Goal: Navigation & Orientation: Find specific page/section

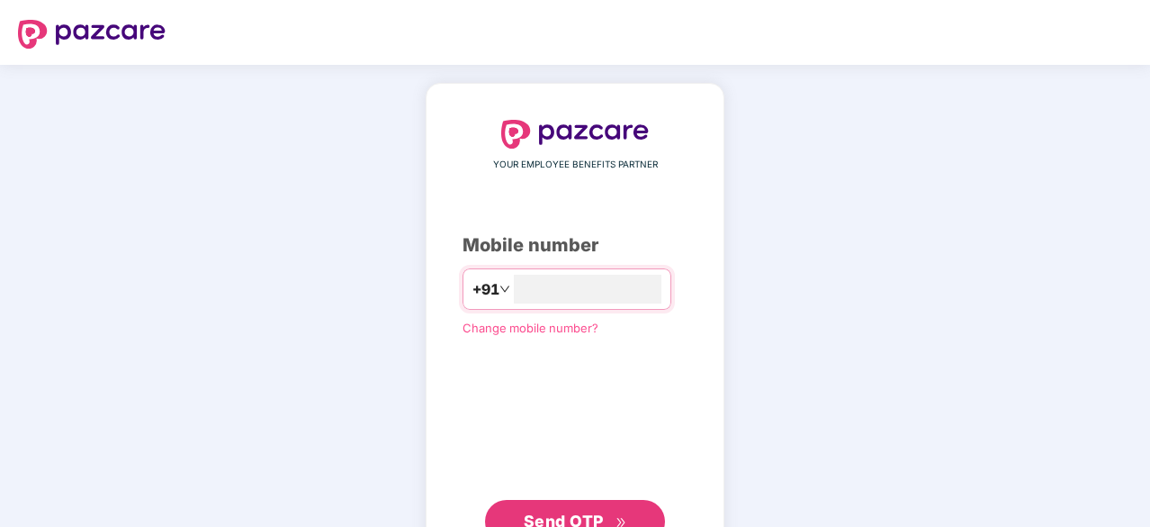
type input "**********"
click at [591, 505] on button "Send OTP" at bounding box center [575, 519] width 180 height 43
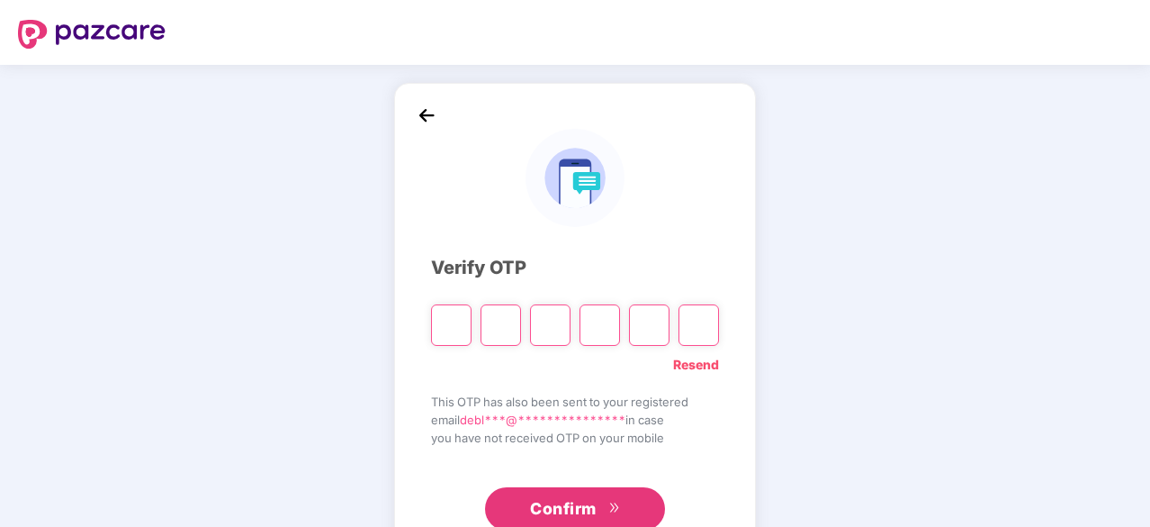
type input "*"
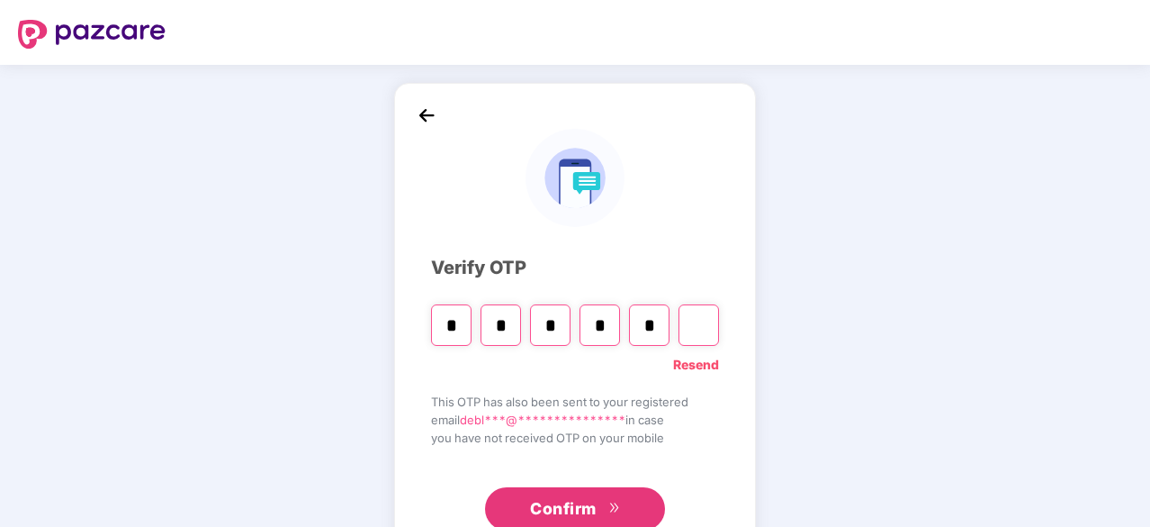
type input "*"
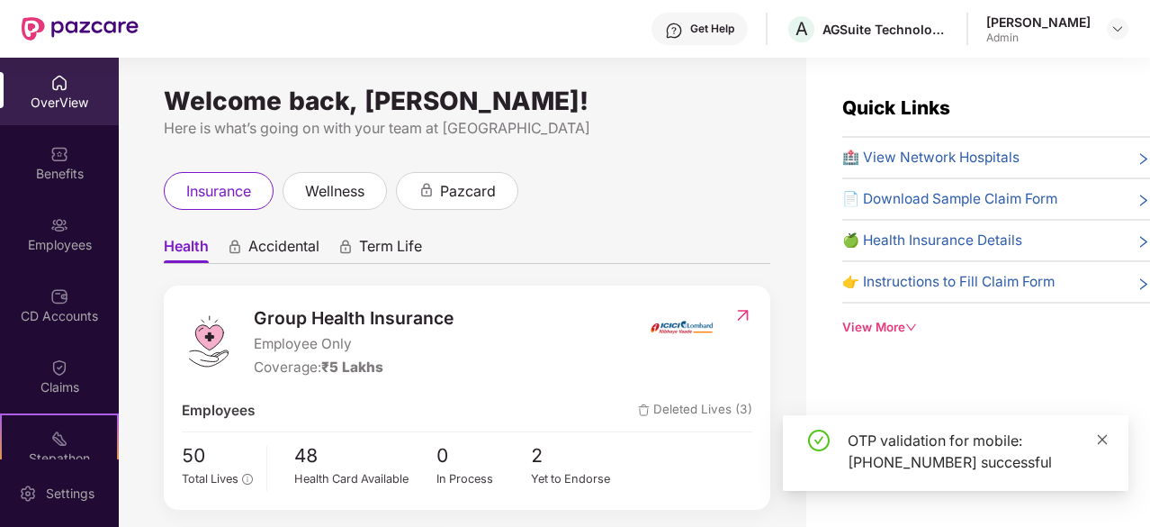
click at [1102, 438] on icon "close" at bounding box center [1103, 439] width 10 height 10
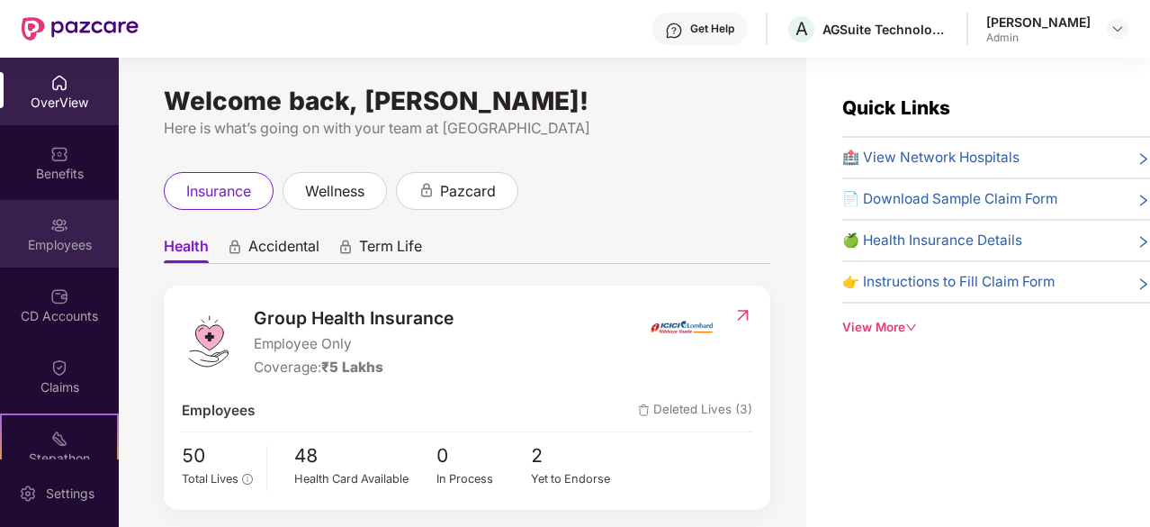
click at [67, 225] on div "Employees" at bounding box center [59, 234] width 119 height 68
